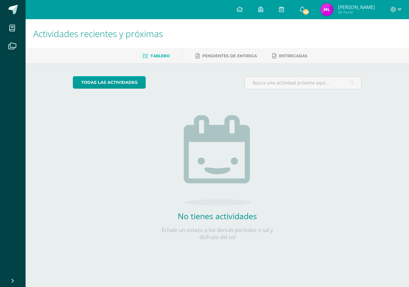
click at [363, 13] on span "Mi Perfil" at bounding box center [356, 12] width 37 height 5
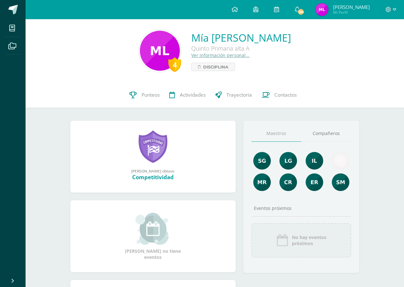
click at [168, 64] on div "4" at bounding box center [174, 64] width 13 height 15
click at [139, 144] on link at bounding box center [153, 146] width 29 height 33
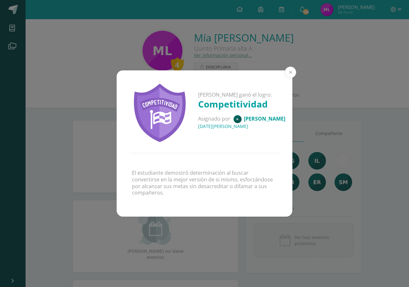
click at [286, 78] on button at bounding box center [291, 72] width 12 height 12
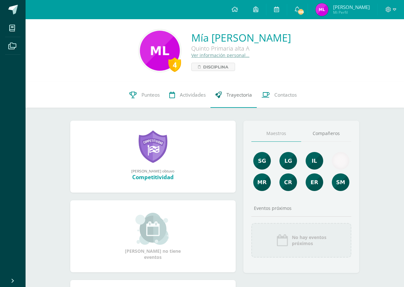
click at [230, 98] on span "Trayectoria" at bounding box center [240, 94] width 26 height 7
click at [168, 68] on div "4" at bounding box center [174, 64] width 13 height 15
click at [203, 68] on span "Disciplina" at bounding box center [215, 67] width 25 height 8
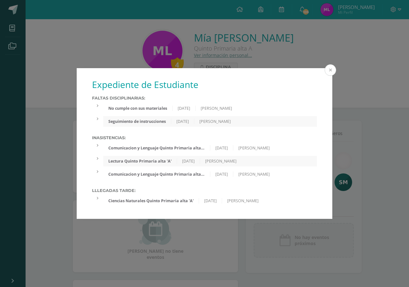
click at [326, 67] on button at bounding box center [331, 70] width 12 height 12
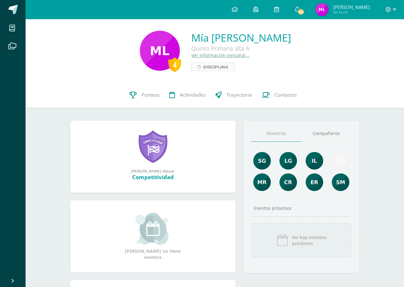
click at [203, 65] on span "Disciplina" at bounding box center [215, 67] width 25 height 8
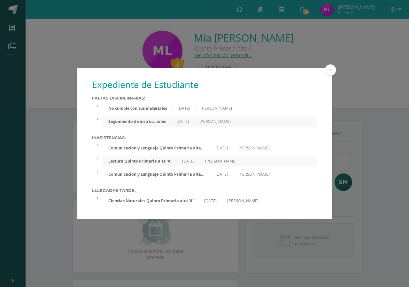
drag, startPoint x: 207, startPoint y: 112, endPoint x: 190, endPoint y: 111, distance: 17.3
click at [190, 111] on div "No cumple con sus materiales [DATE] [PERSON_NAME]" at bounding box center [210, 108] width 214 height 11
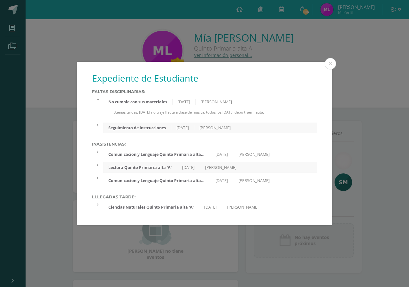
click at [106, 116] on div "Buenas tardes: [DATE] no traje flauta a clase de música, todos los [DATE] debo …" at bounding box center [210, 115] width 214 height 10
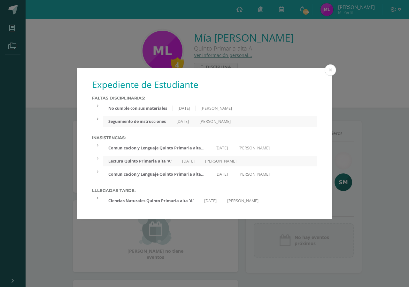
click at [127, 123] on div "Seguimiento de instrucciones" at bounding box center [137, 121] width 68 height 5
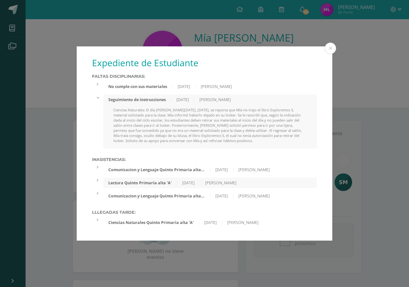
click at [175, 221] on div "Ciencias Naturales Quinto Primaria alta 'A'" at bounding box center [151, 222] width 96 height 5
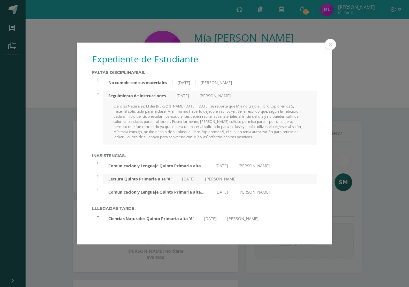
click at [141, 223] on div "Ciencias Naturales Quinto Primaria alta 'A' [DATE] [PERSON_NAME]" at bounding box center [210, 218] width 214 height 11
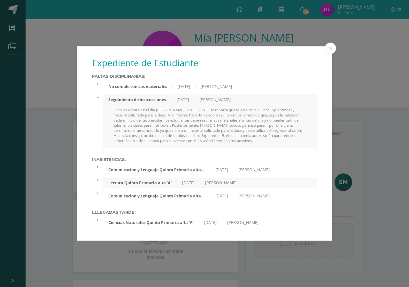
click at [182, 170] on div "Comunicacion y Lenguaje Quinto Primaria alta 'A'" at bounding box center [156, 169] width 107 height 5
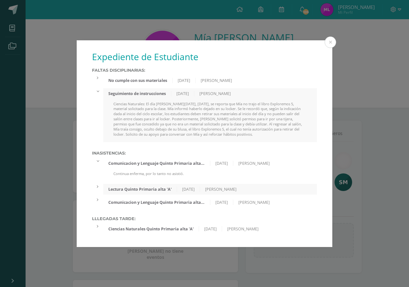
click at [173, 192] on div "Lectura Quinto Primaria alta 'A' [DATE] [PERSON_NAME]" at bounding box center [210, 189] width 214 height 11
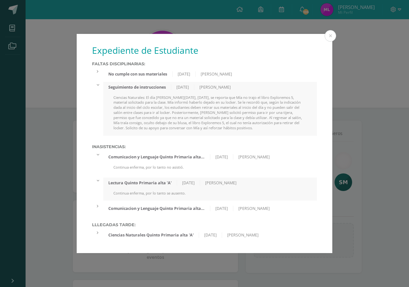
click at [168, 212] on div "Comunicacion y Lenguaje Quinto Primaria alta 'A' [DATE] [PERSON_NAME]" at bounding box center [210, 208] width 214 height 11
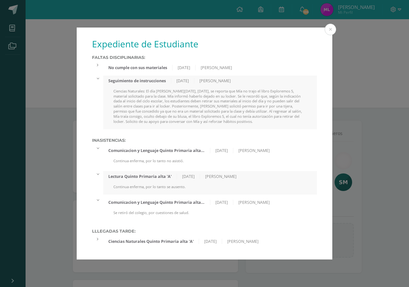
click at [168, 212] on div "Se retiró del colegio, por cuestiones de salud." at bounding box center [210, 215] width 214 height 10
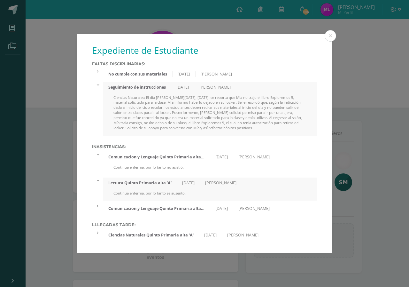
click at [167, 172] on div "Continua enferma, por lo tanto no asistió." at bounding box center [210, 170] width 214 height 10
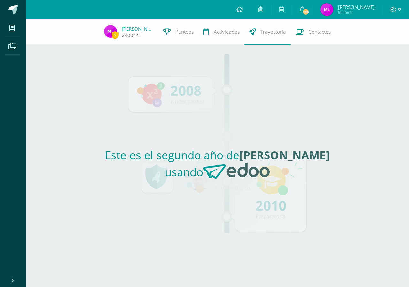
click at [119, 37] on span "5" at bounding box center [115, 35] width 7 height 8
click at [119, 32] on span "5" at bounding box center [115, 35] width 7 height 8
click at [188, 34] on span "Punteos" at bounding box center [185, 31] width 18 height 7
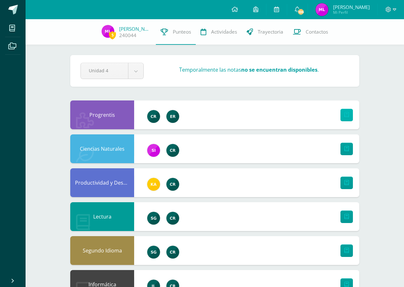
click at [346, 116] on icon at bounding box center [347, 114] width 5 height 5
